Goal: Ask a question: Seek information or help from site administrators or community

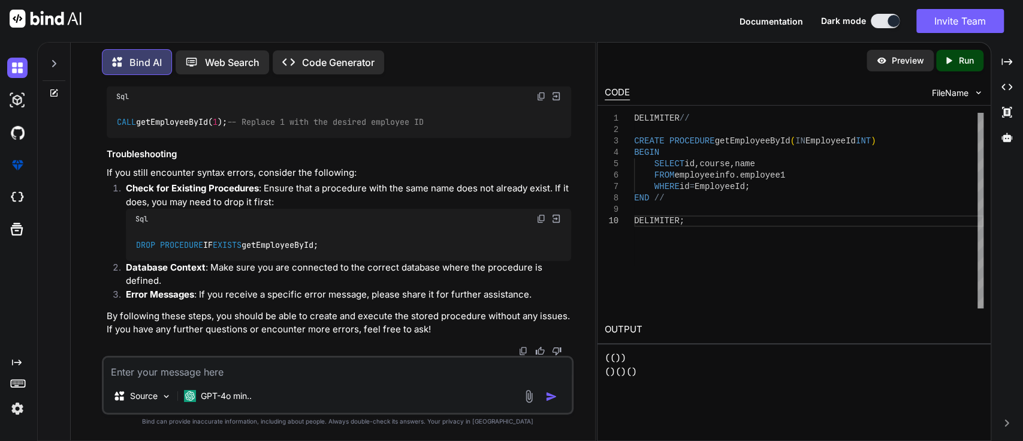
scroll to position [13147, 0]
click at [252, 368] on textarea "what is function in" at bounding box center [338, 368] width 469 height 22
type textarea "what is function in sql"
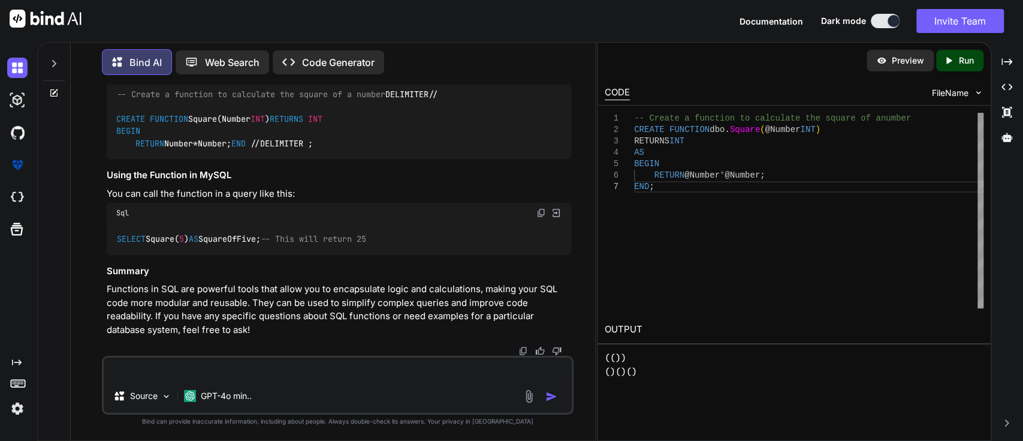
scroll to position [14064, 0]
click at [1004, 64] on icon "Created with Pixso." at bounding box center [1007, 61] width 11 height 11
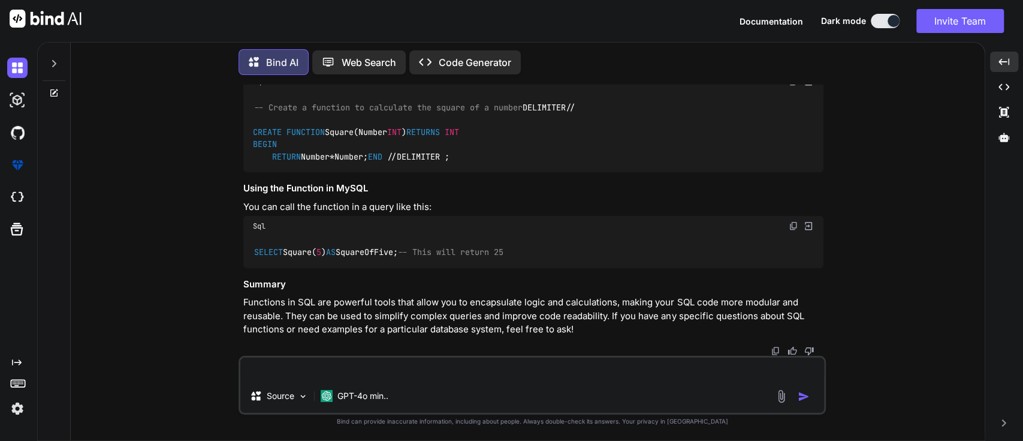
click at [288, 369] on textarea at bounding box center [532, 368] width 584 height 22
click at [629, 348] on div at bounding box center [533, 351] width 580 height 10
click at [618, 362] on textarea "here i want function that for employee1 table that fields id, name, department" at bounding box center [532, 368] width 584 height 22
click at [299, 365] on textarea "here i want function that for employee1 table that fields id, name, department" at bounding box center [532, 368] width 584 height 22
type textarea "here i want create and execute function that for employee1 table that fields id…"
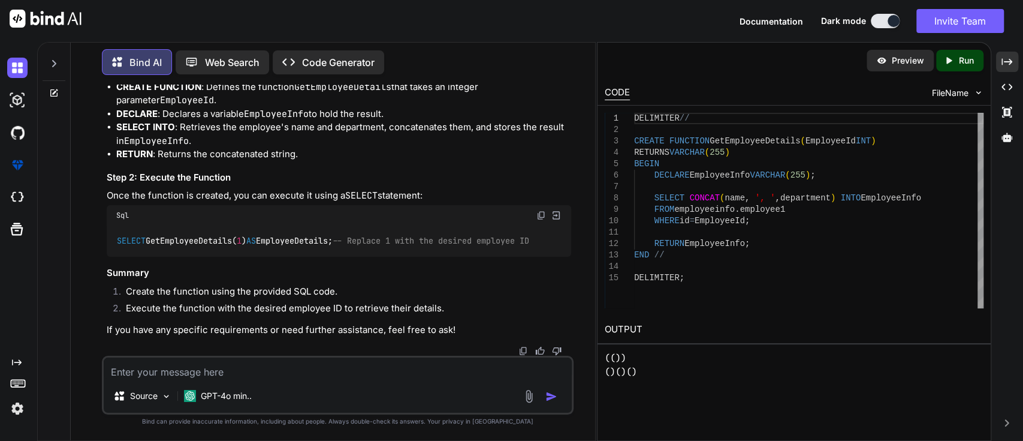
scroll to position [14488, 0]
drag, startPoint x: 116, startPoint y: 162, endPoint x: 131, endPoint y: 283, distance: 121.4
copy code "CREATE FUNCTION GetEmployeeDetails(EmployeeId INT ) RETURNS VARCHAR ( 255 ) BEG…"
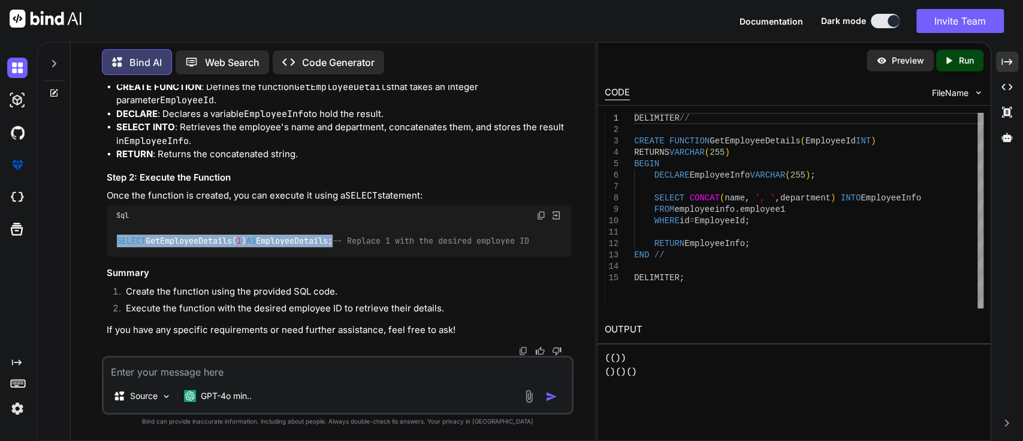
drag, startPoint x: 116, startPoint y: 239, endPoint x: 347, endPoint y: 237, distance: 231.4
click at [347, 237] on code "SELECT GetEmployeeDetails( 1 ) AS EmployeeDetails; -- Replace 1 with the desire…" at bounding box center [323, 240] width 414 height 13
copy code "SELECT GetEmployeeDetails( 1 ) AS EmployeeDetails"
